Goal: Information Seeking & Learning: Compare options

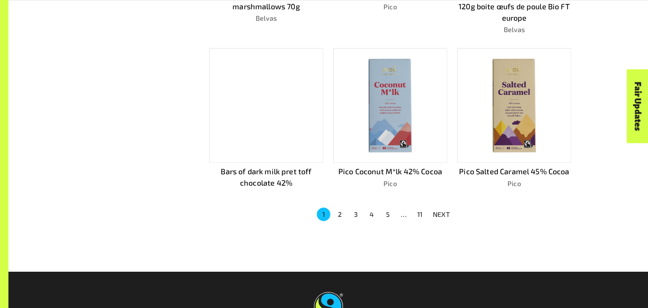
scroll to position [568, 0]
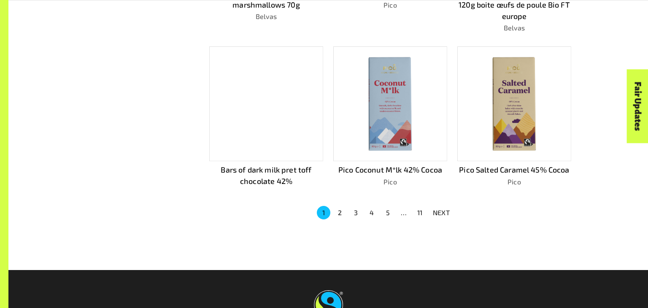
click at [336, 207] on button "2" at bounding box center [339, 212] width 13 height 13
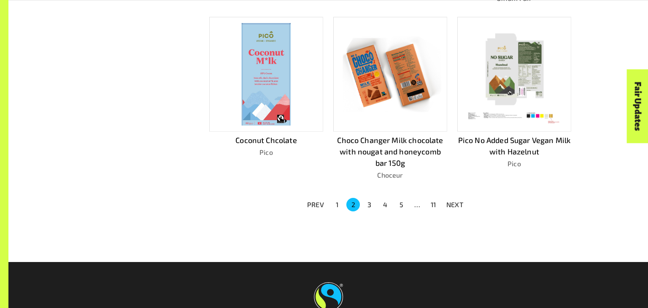
scroll to position [679, 0]
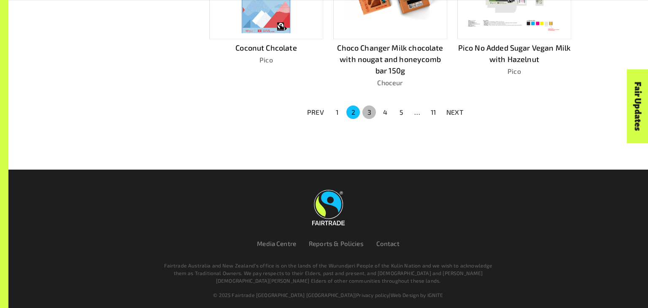
click at [371, 108] on button "3" at bounding box center [368, 111] width 13 height 13
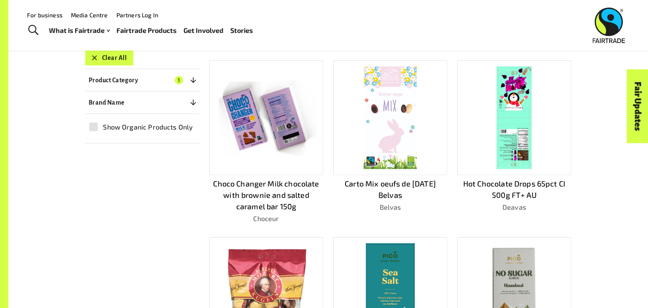
scroll to position [213, 0]
click at [278, 127] on img at bounding box center [266, 117] width 102 height 75
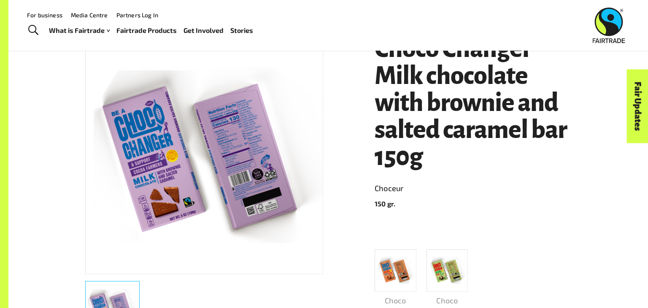
scroll to position [149, 0]
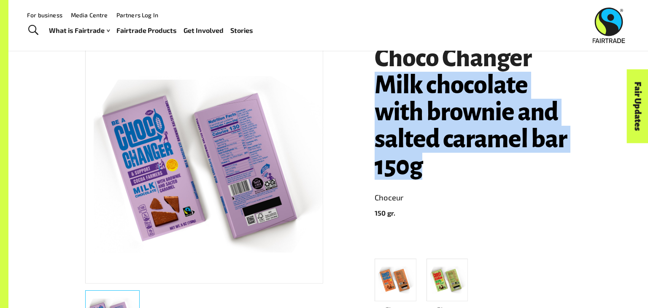
drag, startPoint x: 430, startPoint y: 171, endPoint x: 346, endPoint y: 73, distance: 129.3
click at [346, 73] on div "Choco Changer Milk chocolate with brownie and salted caramel bar 150g Choceur 1…" at bounding box center [323, 294] width 496 height 541
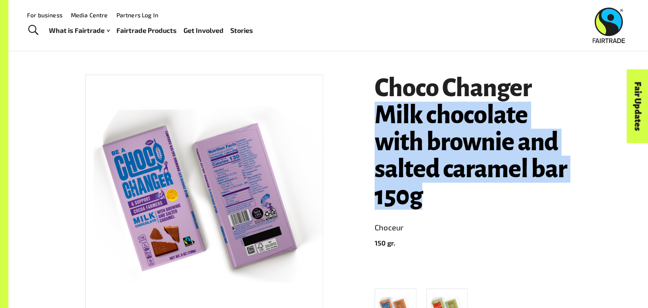
scroll to position [117, 0]
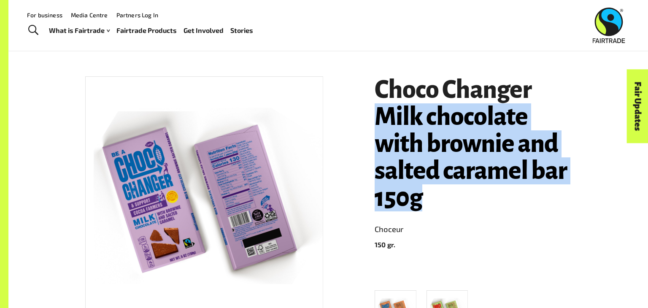
click at [428, 197] on h1 "Choco Changer Milk chocolate with brownie and salted caramel bar 150g" at bounding box center [472, 143] width 197 height 135
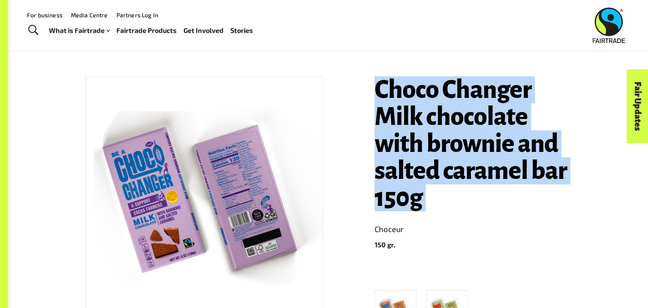
drag, startPoint x: 428, startPoint y: 197, endPoint x: 368, endPoint y: 74, distance: 136.5
click at [368, 74] on div "Choco Changer Milk chocolate with brownie and salted caramel bar 150g Choceur 1…" at bounding box center [467, 253] width 207 height 374
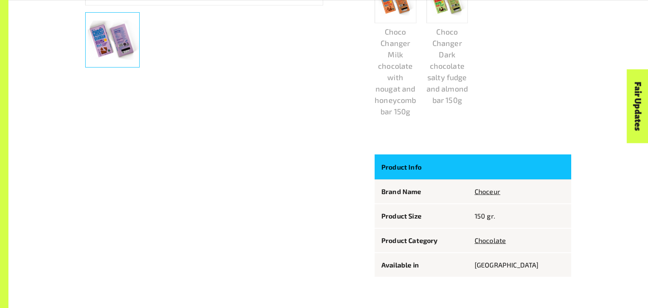
scroll to position [0, 0]
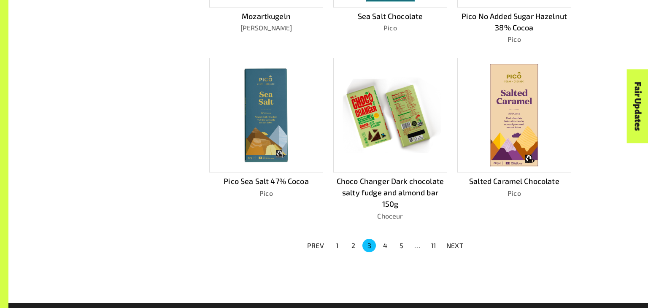
scroll to position [560, 0]
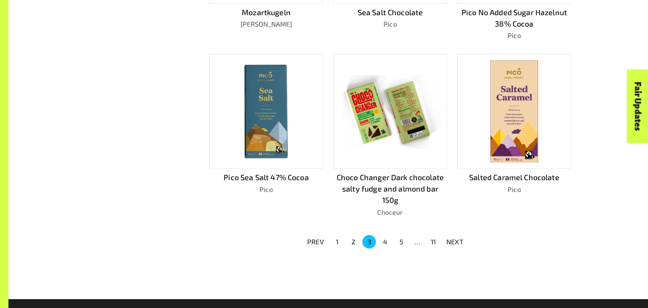
click at [383, 235] on button "4" at bounding box center [384, 241] width 13 height 13
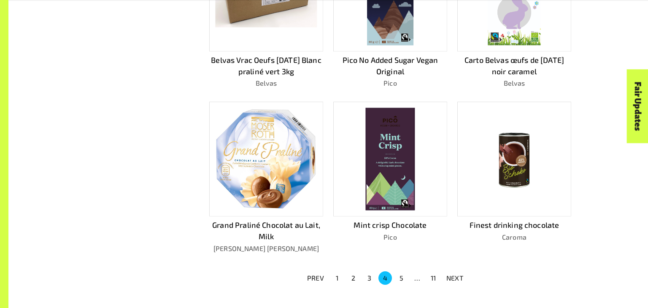
scroll to position [511, 0]
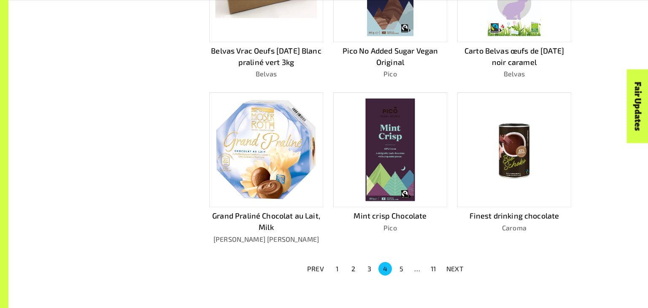
click at [400, 264] on button "5" at bounding box center [400, 268] width 13 height 13
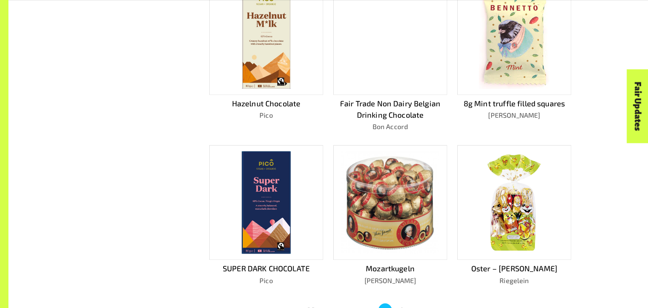
scroll to position [470, 0]
click at [401, 303] on button "6" at bounding box center [400, 309] width 13 height 13
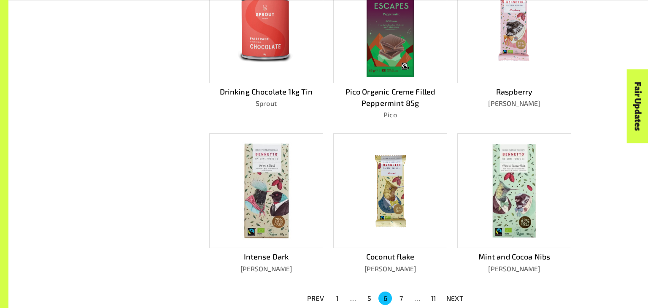
click at [391, 128] on div "Coconut flake Bennetto's" at bounding box center [385, 197] width 124 height 154
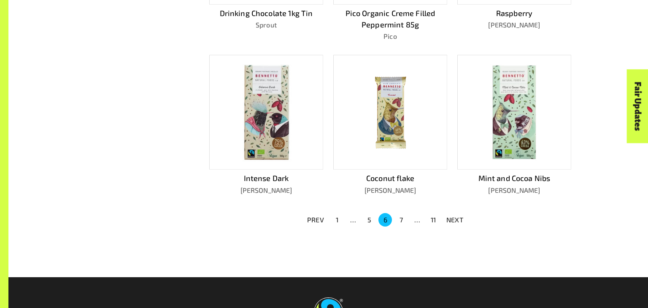
scroll to position [550, 0]
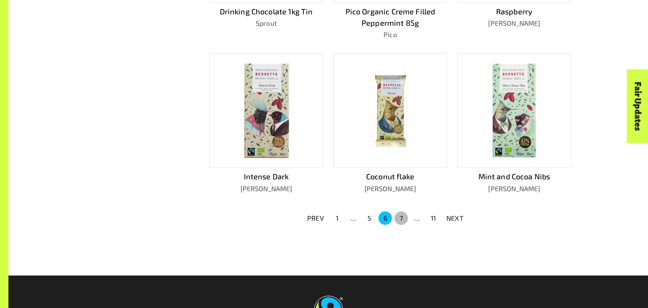
click at [397, 213] on button "7" at bounding box center [400, 217] width 13 height 13
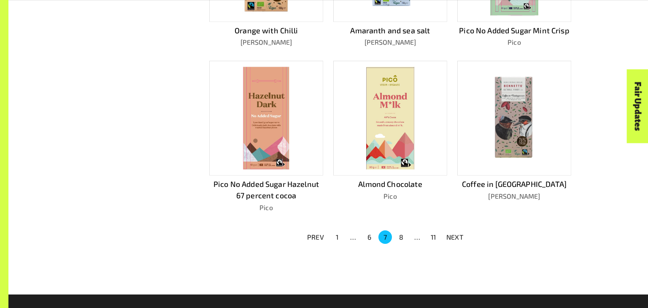
scroll to position [533, 0]
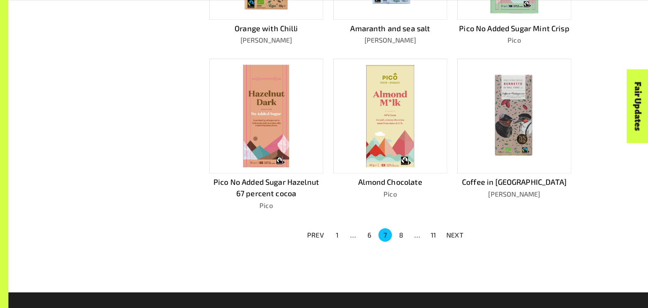
click at [401, 234] on button "8" at bounding box center [400, 234] width 13 height 13
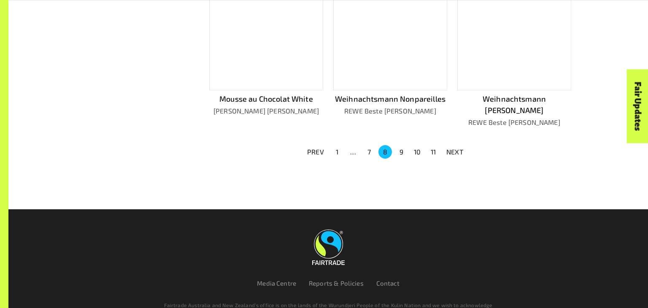
scroll to position [631, 0]
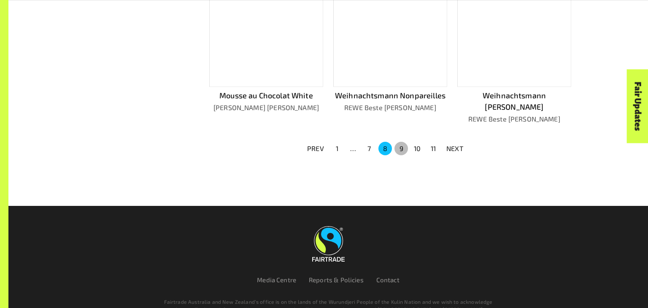
click at [402, 142] on button "9" at bounding box center [400, 148] width 13 height 13
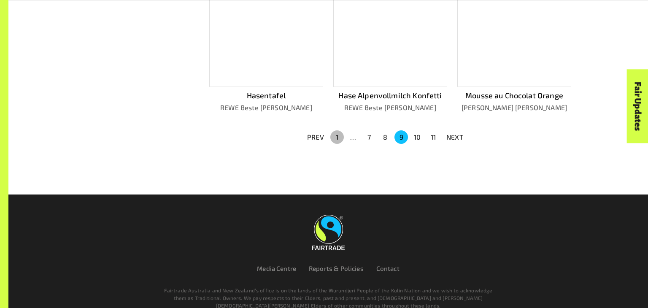
click at [336, 133] on button "1" at bounding box center [336, 136] width 13 height 13
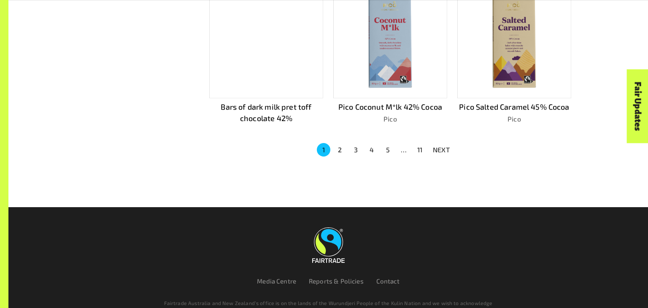
scroll to position [644, 0]
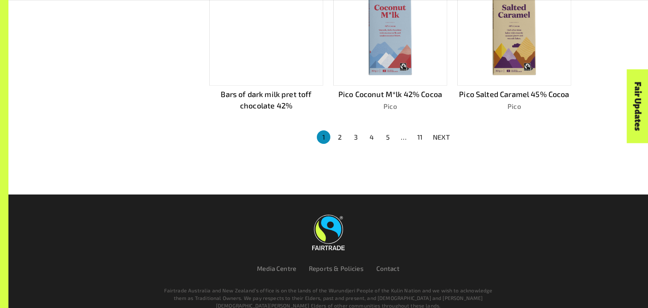
click at [328, 135] on button "1" at bounding box center [323, 136] width 13 height 13
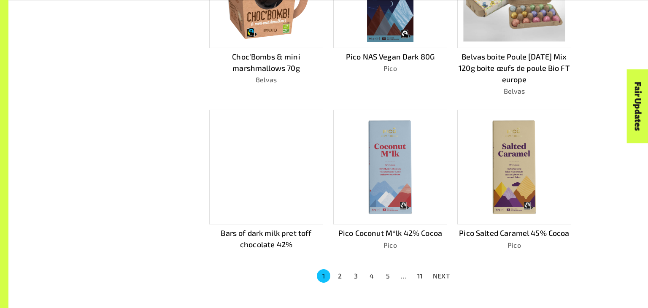
scroll to position [595, 0]
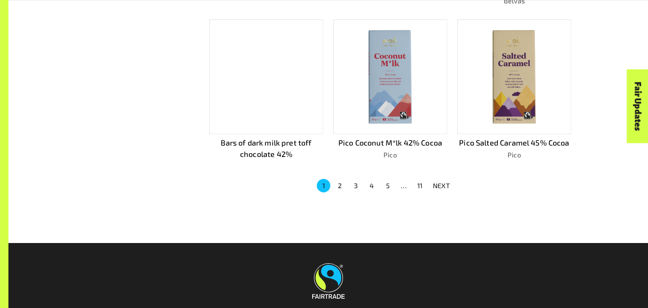
click at [340, 182] on button "2" at bounding box center [339, 185] width 13 height 13
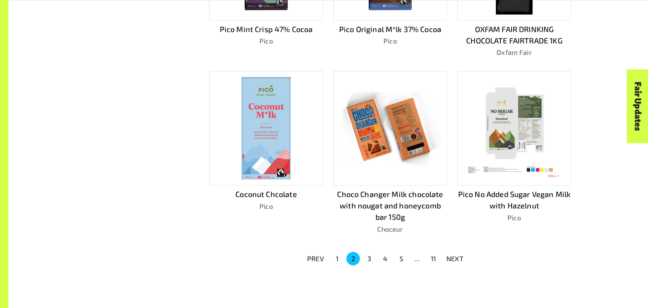
scroll to position [559, 0]
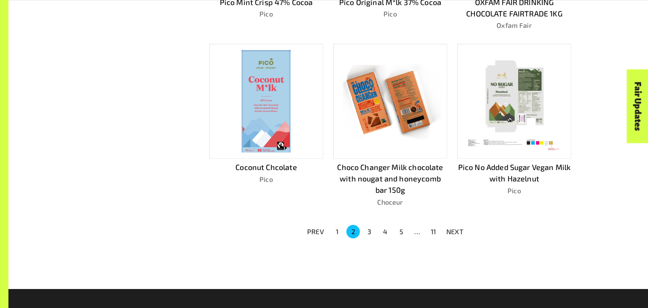
click at [368, 226] on button "3" at bounding box center [368, 231] width 13 height 13
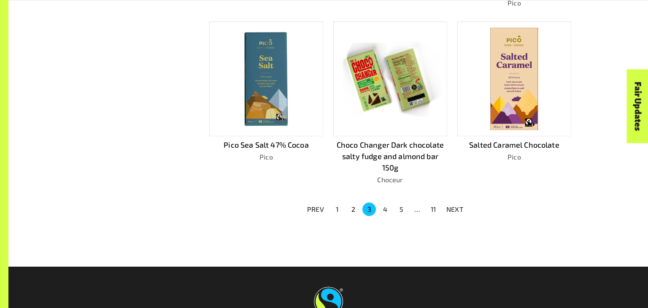
scroll to position [594, 0]
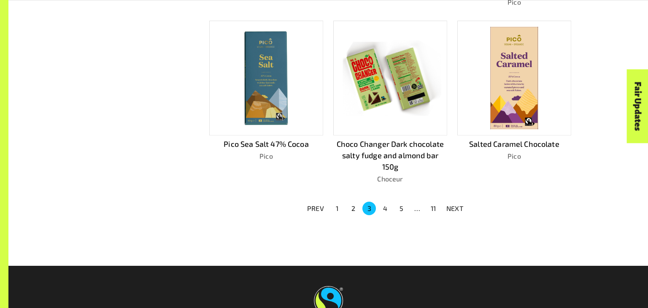
click at [362, 76] on img at bounding box center [390, 77] width 102 height 75
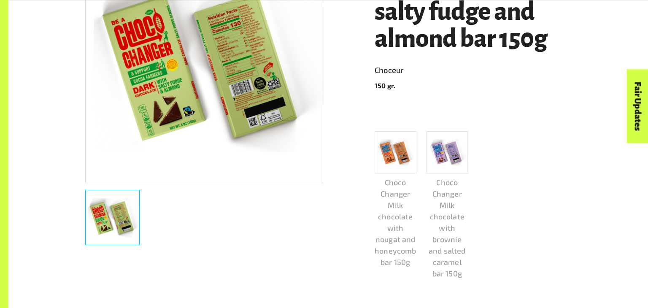
scroll to position [258, 0]
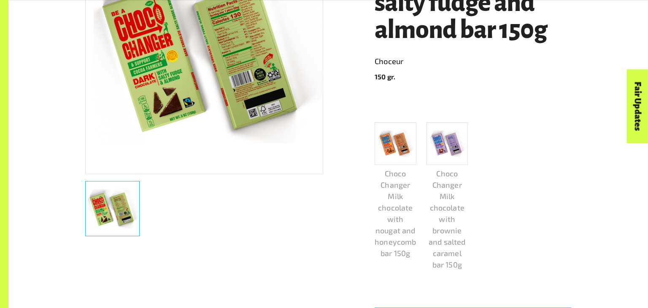
click at [395, 151] on img at bounding box center [395, 143] width 37 height 27
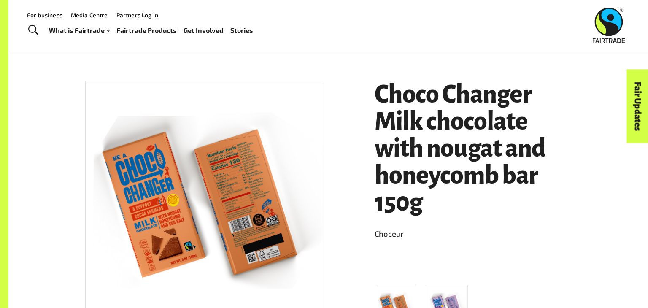
scroll to position [113, 0]
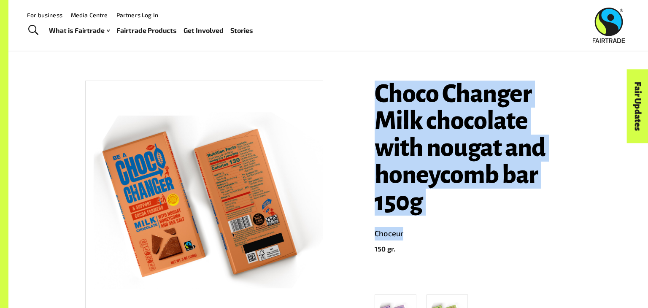
drag, startPoint x: 374, startPoint y: 86, endPoint x: 498, endPoint y: 224, distance: 185.2
click at [498, 224] on header "Choco Changer Milk chocolate with nougat and honeycomb bar 150g Choceur 150 gr." at bounding box center [472, 167] width 197 height 173
copy header "Choco Changer Milk chocolate with nougat and honeycomb bar 150g Choceur"
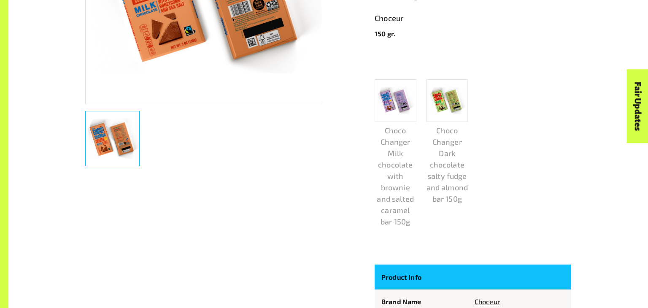
scroll to position [331, 0]
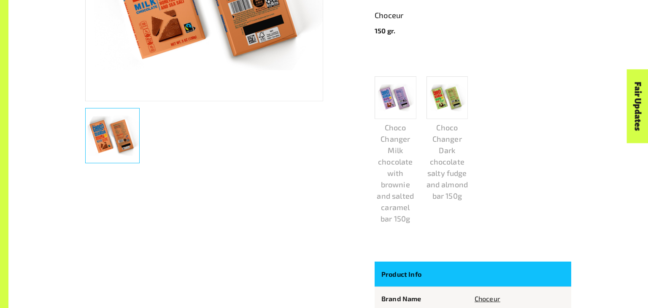
click at [404, 94] on img at bounding box center [395, 97] width 37 height 27
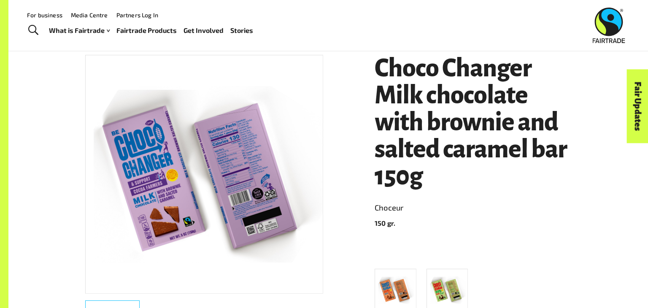
scroll to position [130, 0]
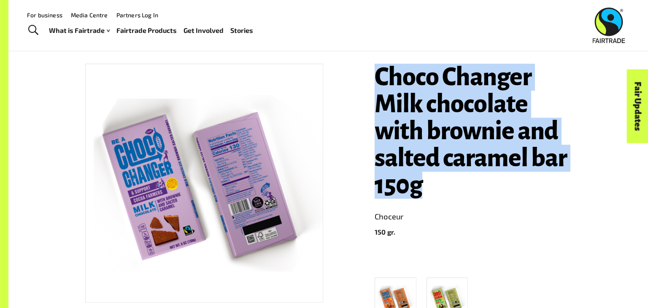
drag, startPoint x: 373, startPoint y: 75, endPoint x: 456, endPoint y: 183, distance: 136.6
click at [456, 183] on div "Choco Changer Milk chocolate with brownie and salted caramel bar 150g Choceur 1…" at bounding box center [467, 241] width 207 height 374
copy h1 "Choco Changer Milk chocolate with brownie and salted caramel bar 150g"
